Goal: Find specific page/section: Find specific page/section

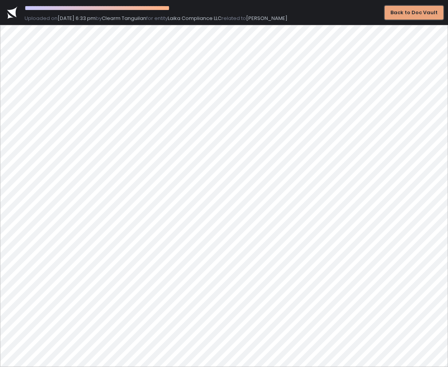
click at [401, 10] on div "Back to Doc Vault" at bounding box center [413, 12] width 47 height 7
